Goal: Transaction & Acquisition: Purchase product/service

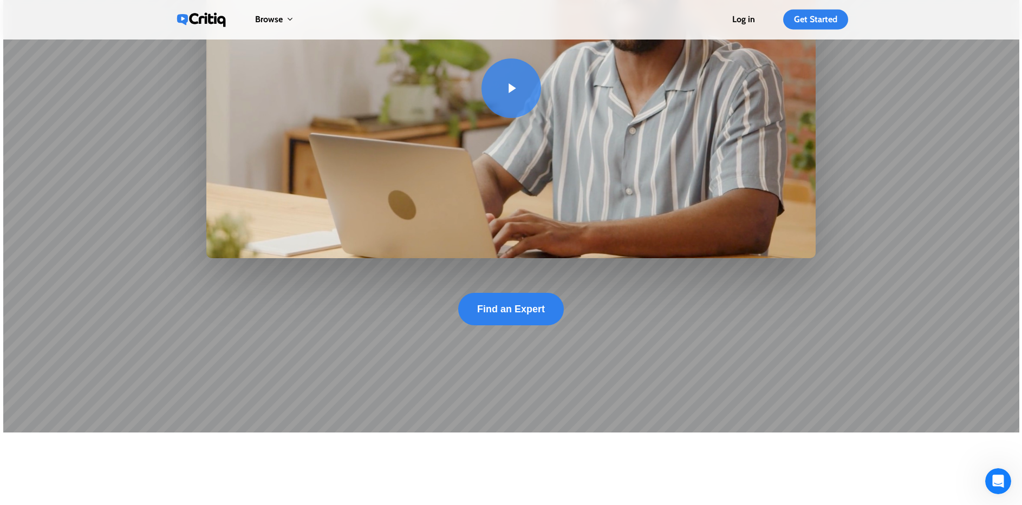
scroll to position [296, 0]
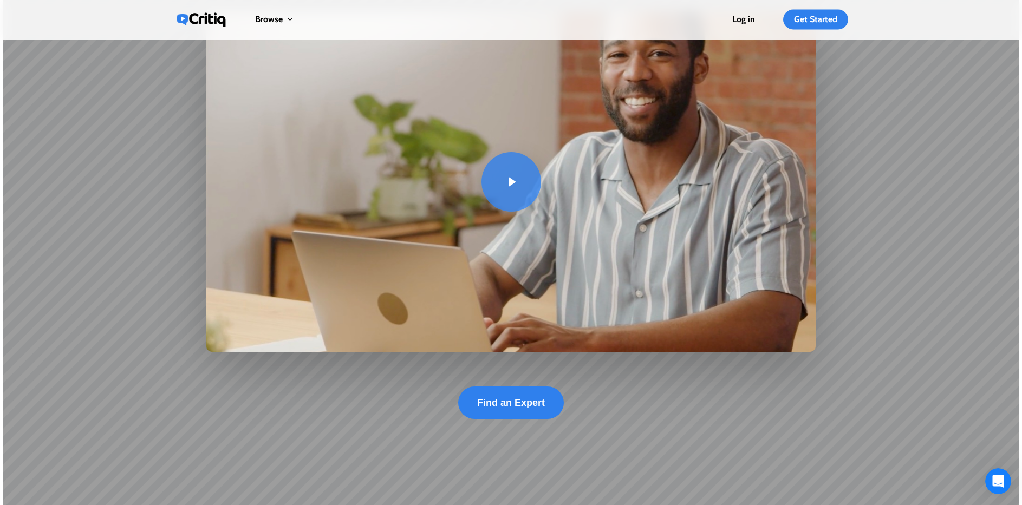
click at [497, 178] on link at bounding box center [511, 182] width 610 height 340
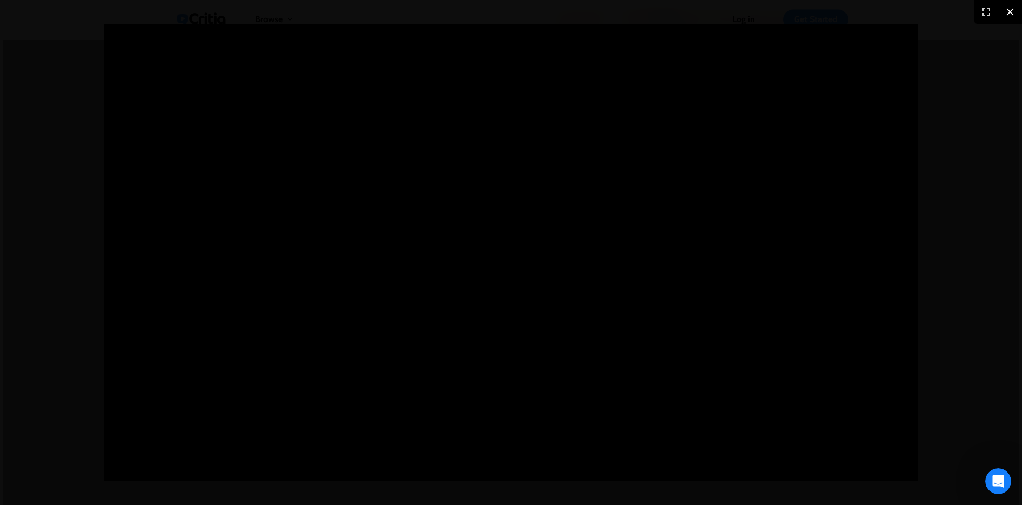
click at [1005, 16] on icon at bounding box center [1009, 11] width 13 height 13
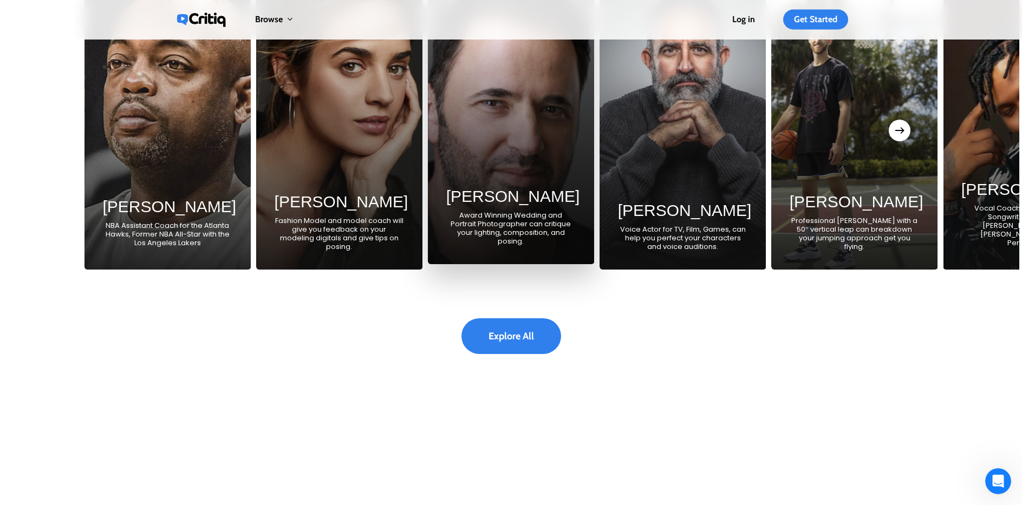
scroll to position [2013, 0]
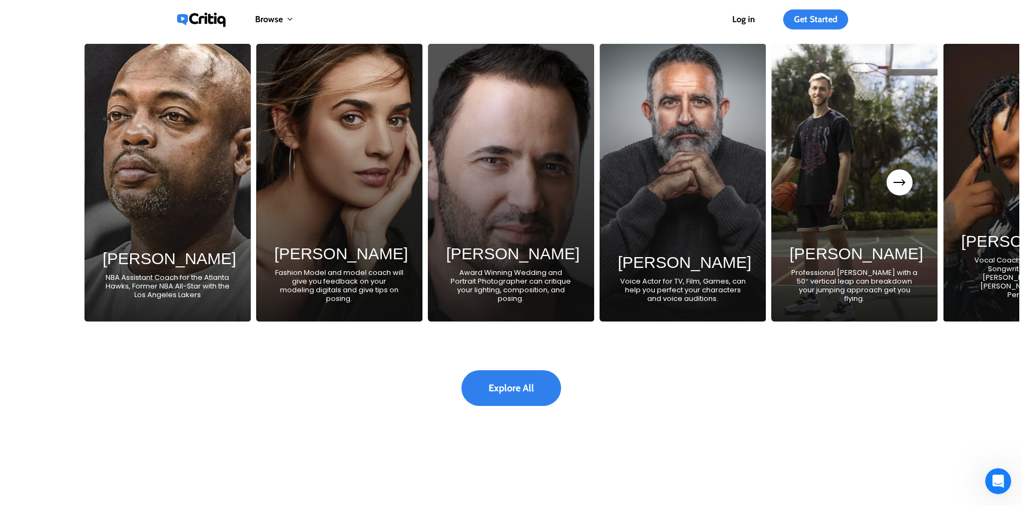
click at [908, 192] on button "Next" at bounding box center [900, 183] width 22 height 22
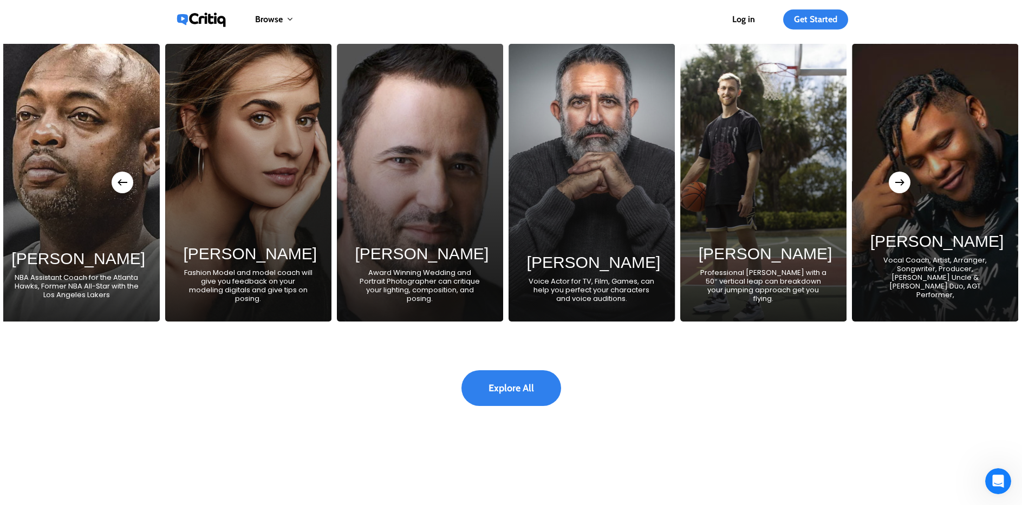
click at [485, 134] on div "[PERSON_NAME] NBA Assistant Coach for the Atlanta Hawks, Former NBA All-Star wi…" at bounding box center [417, 183] width 853 height 278
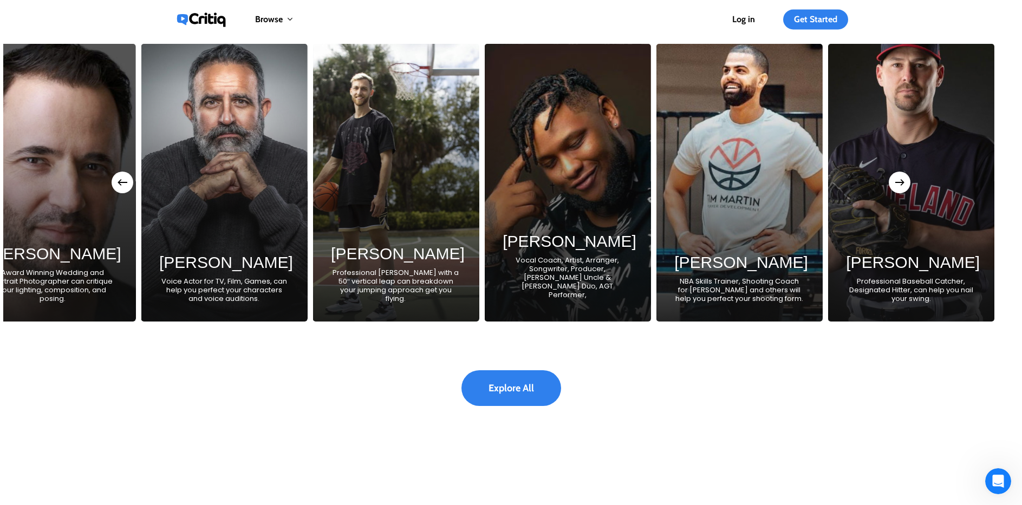
click at [477, 140] on div "[PERSON_NAME] NBA Assistant Coach for the Atlanta Hawks, Former NBA All-Star wi…" at bounding box center [49, 183] width 853 height 278
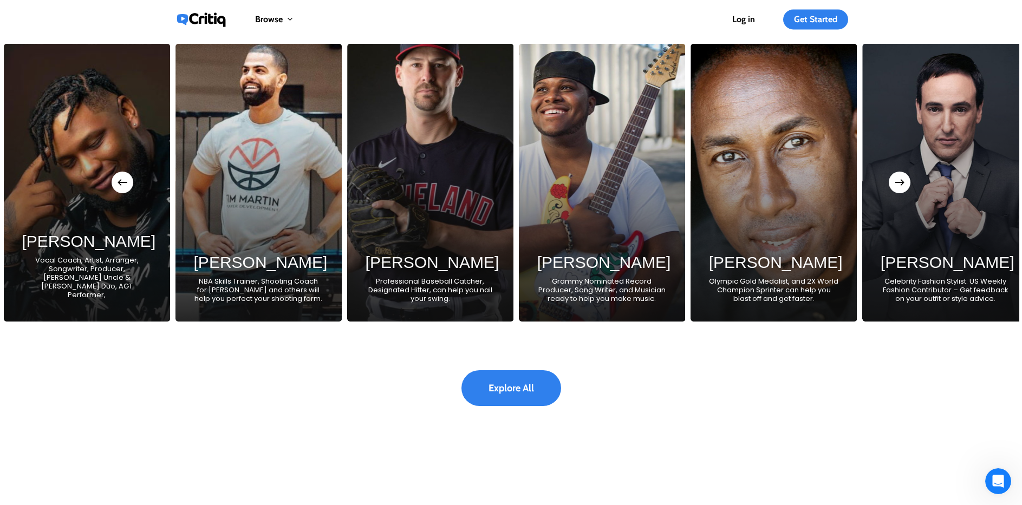
click at [419, 178] on div "[PERSON_NAME] Professional Baseball Catcher, Designated Hitter, can help you na…" at bounding box center [430, 183] width 166 height 278
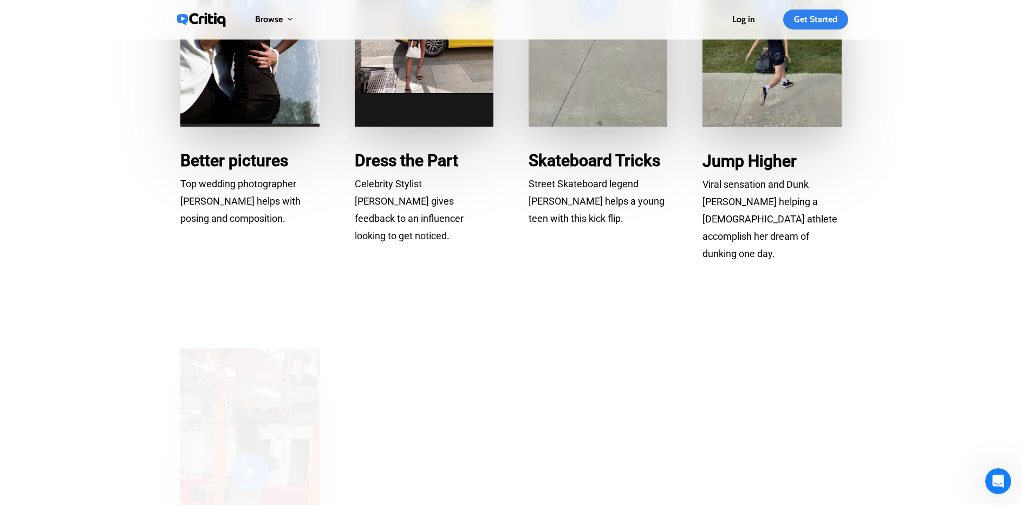
scroll to position [3677, 0]
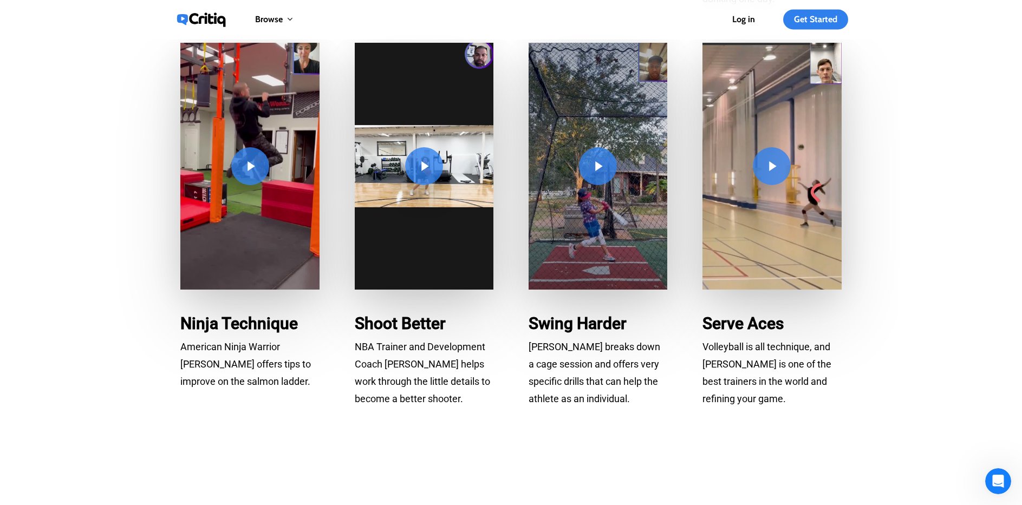
click at [247, 163] on link at bounding box center [249, 166] width 139 height 247
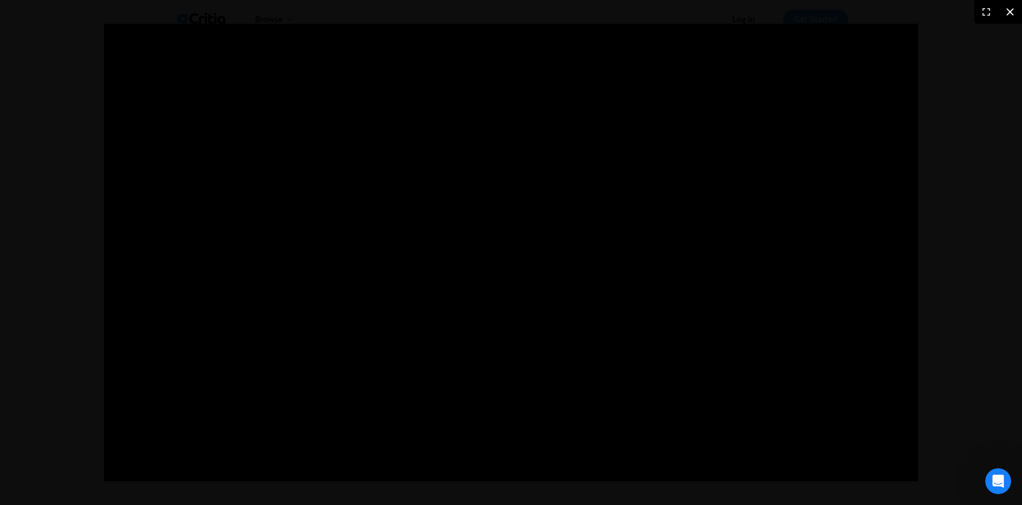
click at [1008, 13] on icon at bounding box center [1010, 12] width 8 height 8
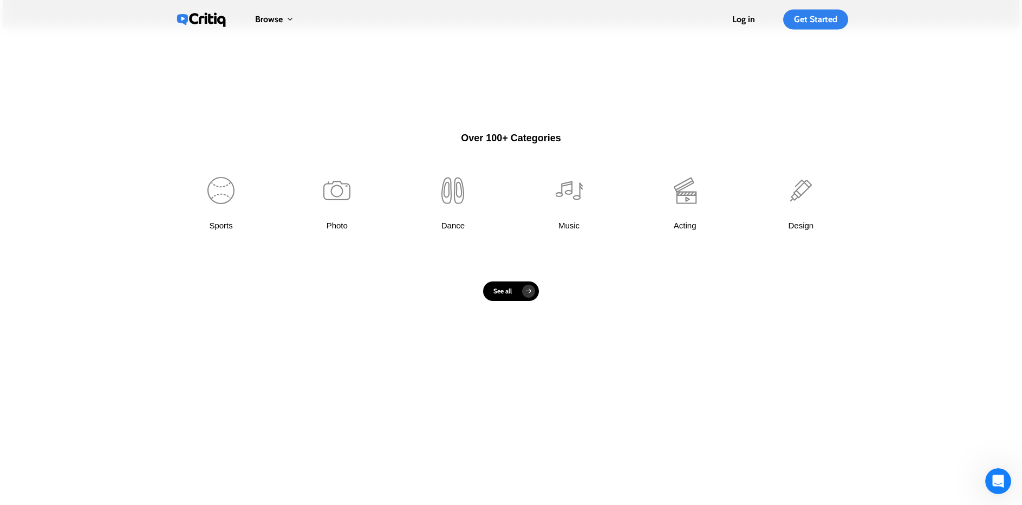
scroll to position [0, 0]
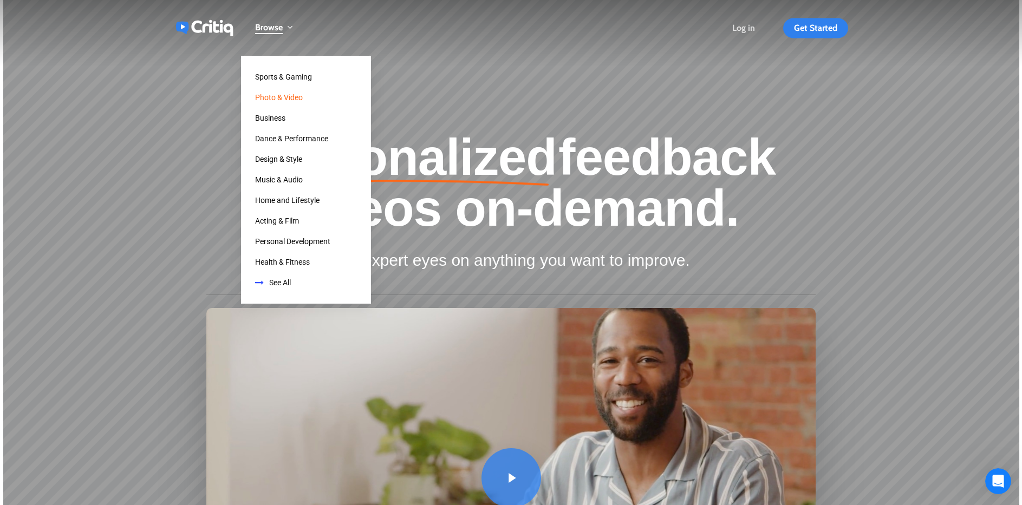
click at [283, 101] on span "Photo & Video" at bounding box center [279, 97] width 48 height 9
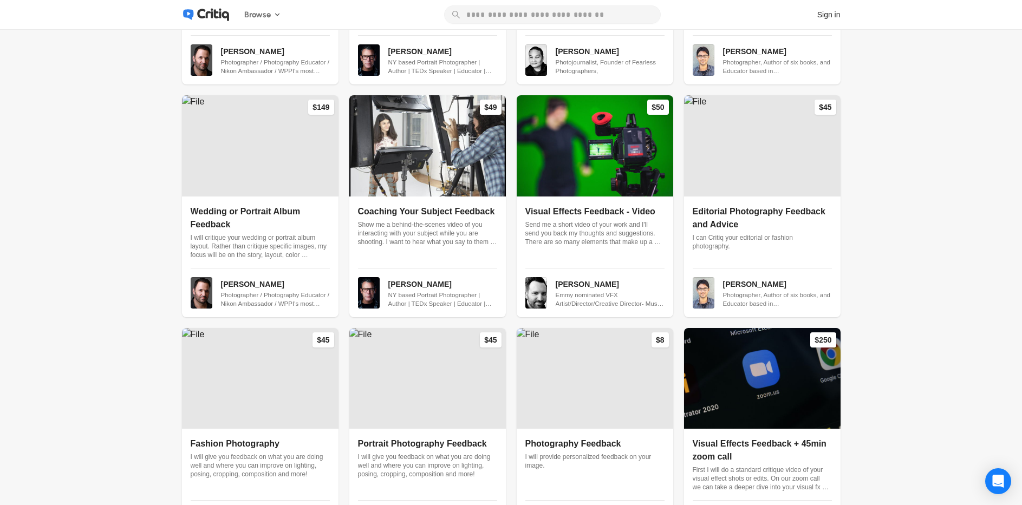
scroll to position [501, 0]
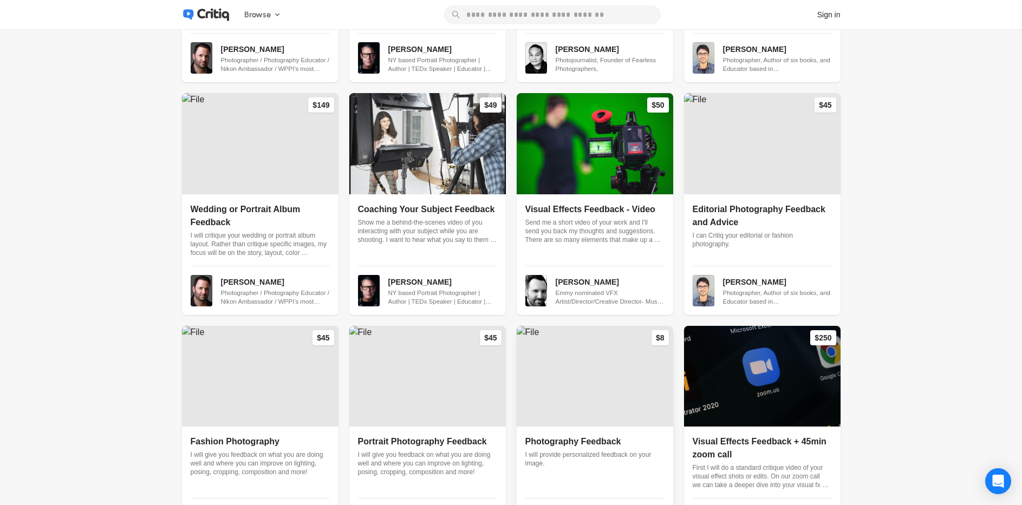
click at [597, 357] on img at bounding box center [595, 376] width 156 height 101
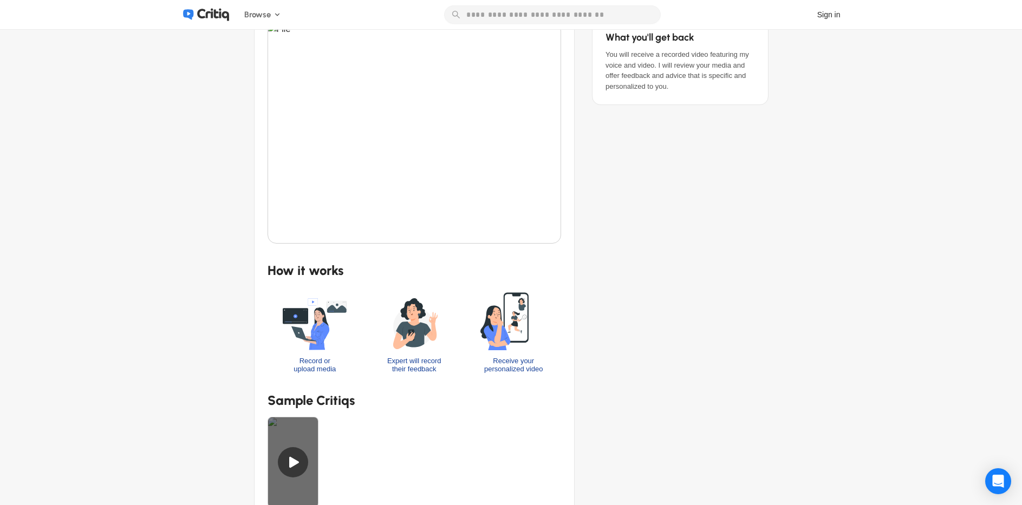
scroll to position [375, 0]
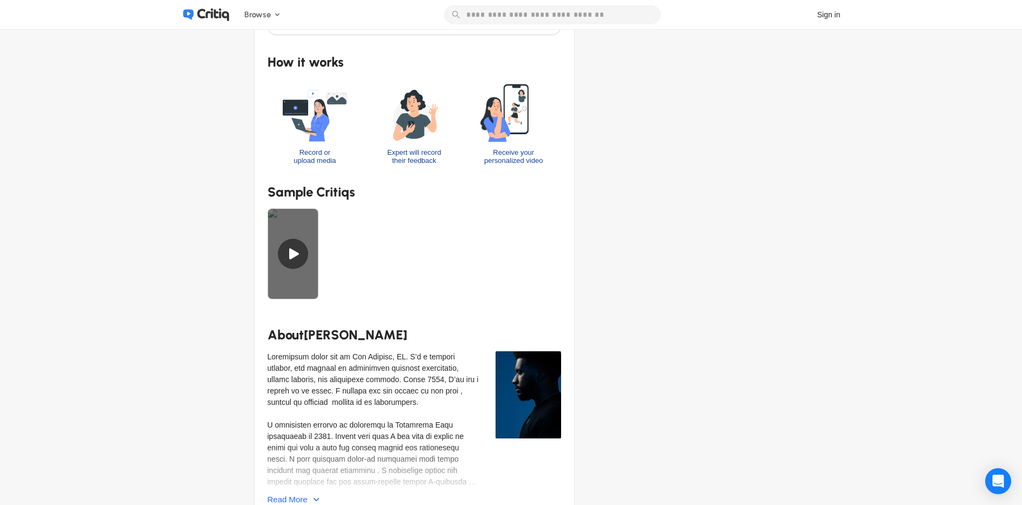
click at [295, 249] on div at bounding box center [292, 253] width 51 height 91
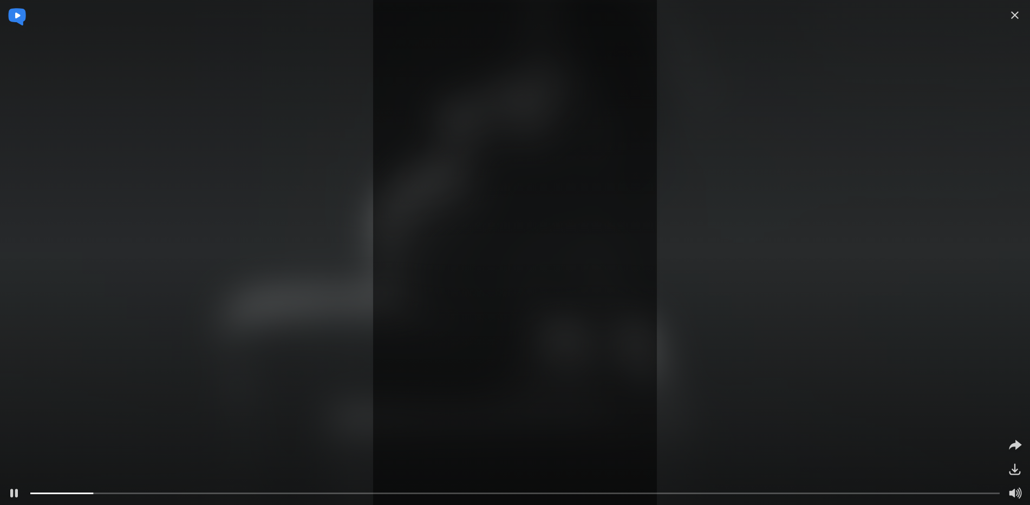
click at [507, 267] on icon at bounding box center [515, 253] width 52 height 52
click at [507, 267] on icon at bounding box center [515, 253] width 35 height 35
click at [1016, 17] on icon at bounding box center [1014, 15] width 13 height 13
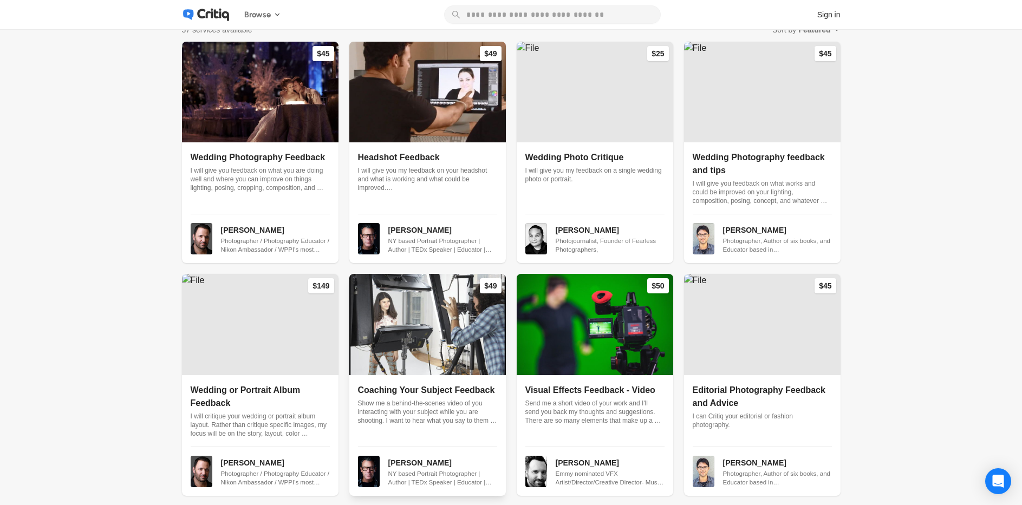
scroll to position [319, 0]
click at [440, 129] on img at bounding box center [427, 92] width 156 height 101
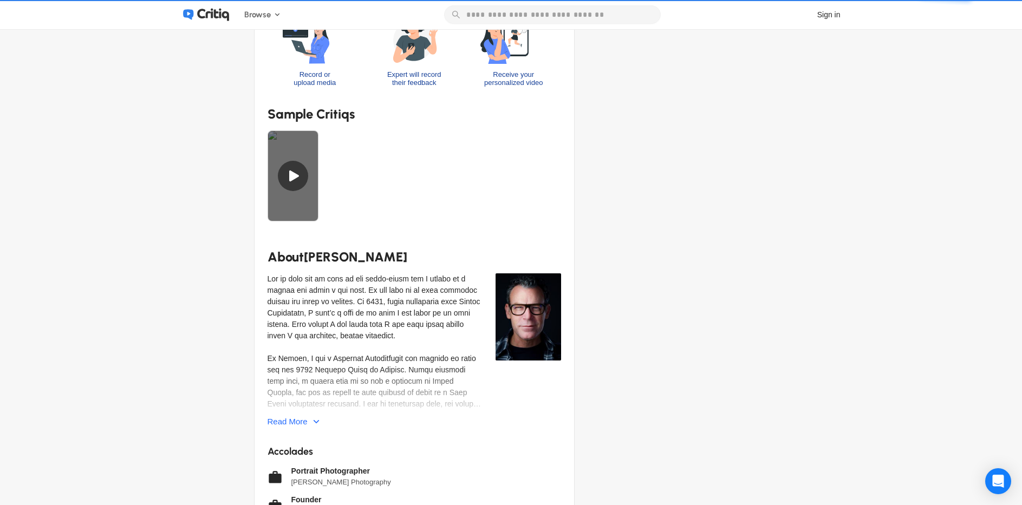
scroll to position [494, 0]
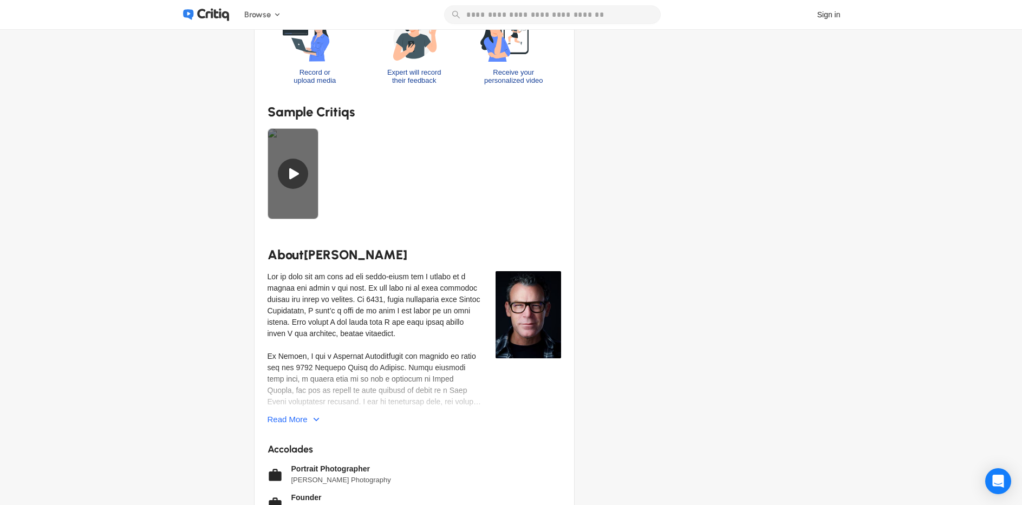
click at [304, 187] on div at bounding box center [292, 173] width 51 height 91
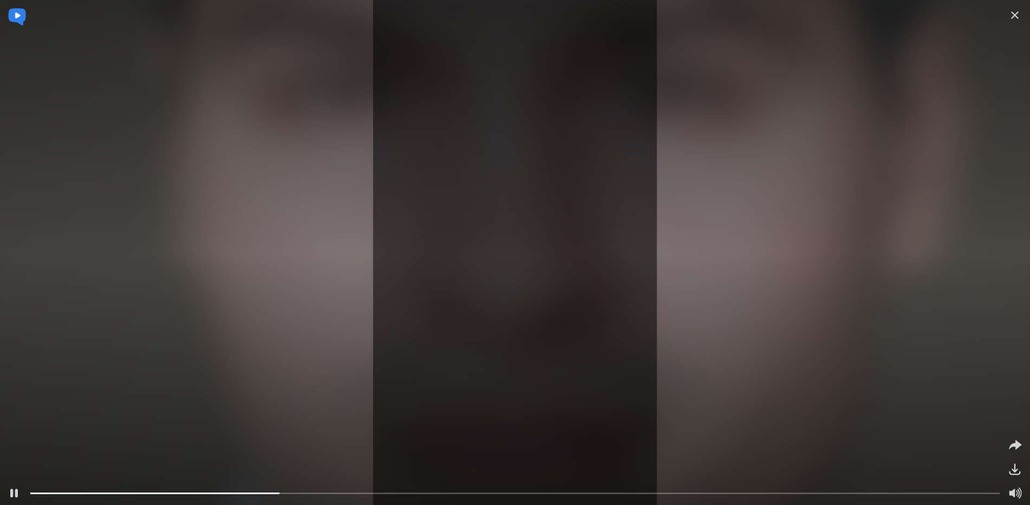
click at [604, 58] on div at bounding box center [515, 253] width 1545 height 758
click at [604, 58] on div at bounding box center [515, 252] width 1030 height 505
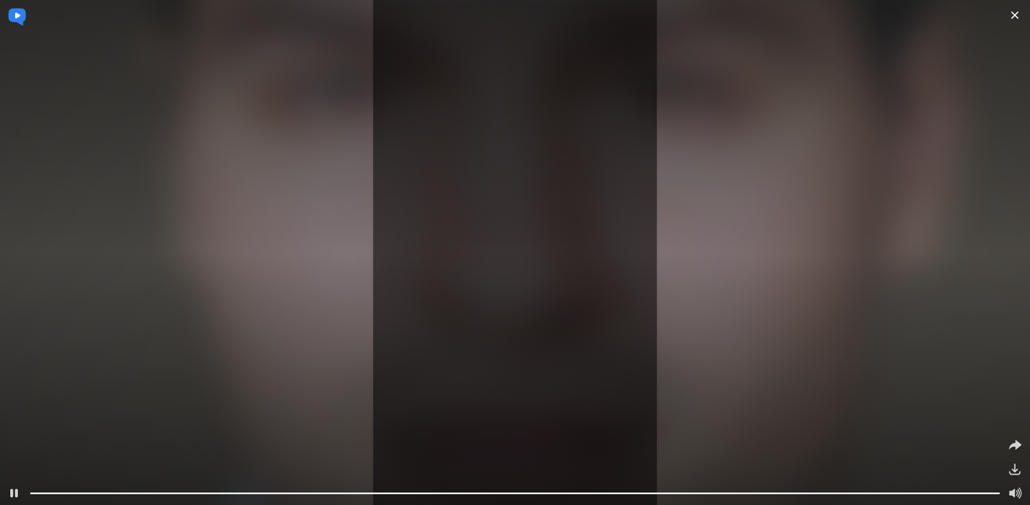
click at [1010, 18] on icon at bounding box center [1014, 15] width 13 height 13
